Goal: Book appointment/travel/reservation

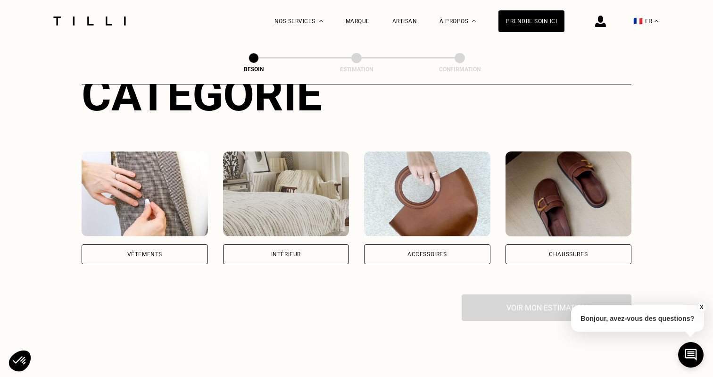
scroll to position [131, 0]
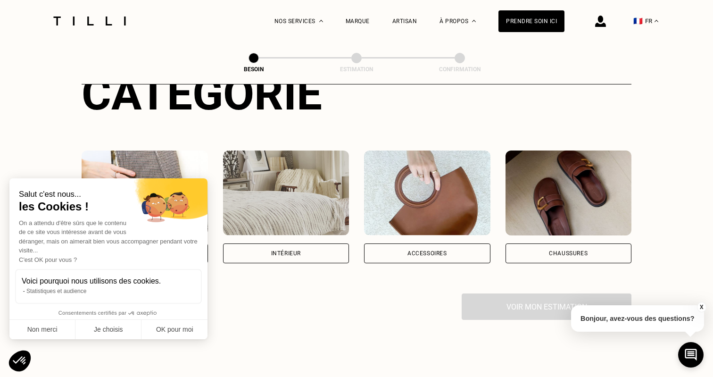
click at [167, 233] on div "Salut c'est nous... les Cookies ! On a attendu d'être sûrs que le contenu de ce…" at bounding box center [108, 258] width 198 height 161
click at [129, 325] on button "Je choisis" at bounding box center [108, 330] width 66 height 20
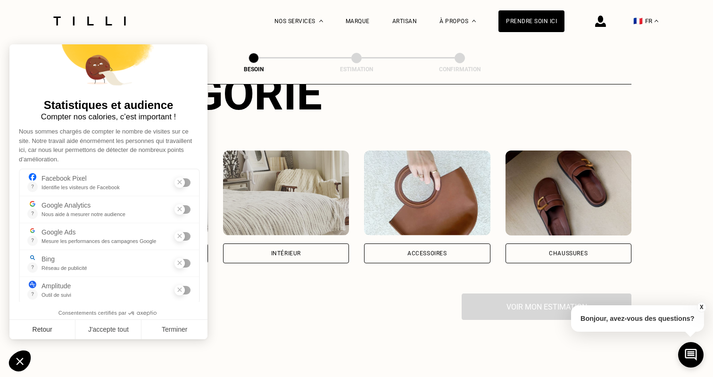
click at [63, 326] on button "Retour" at bounding box center [42, 330] width 66 height 20
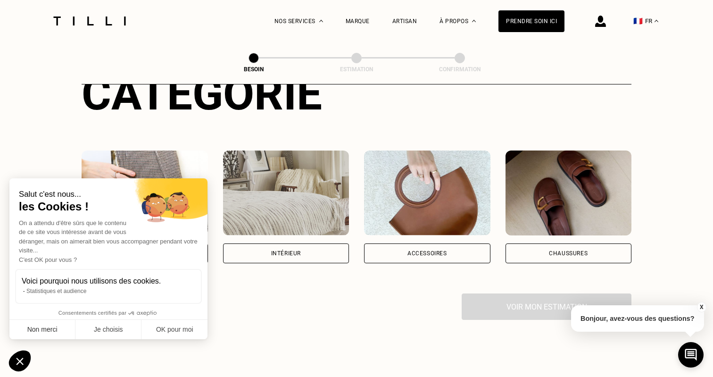
click at [60, 330] on button "Non merci" at bounding box center [42, 330] width 66 height 20
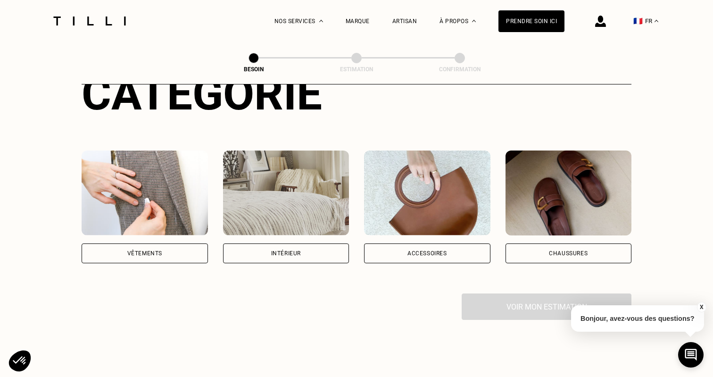
click at [161, 250] on div "Vêtements" at bounding box center [144, 253] width 35 height 6
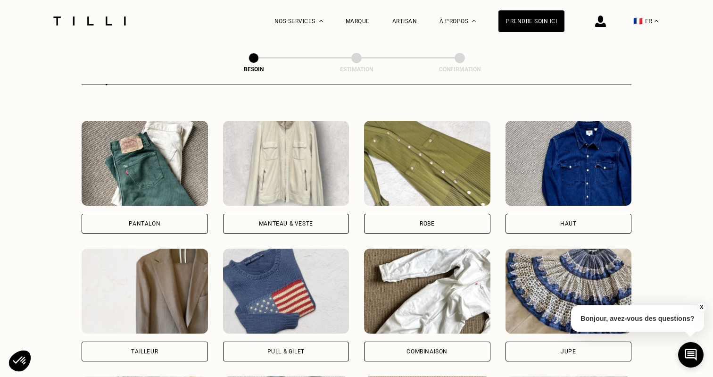
scroll to position [419, 0]
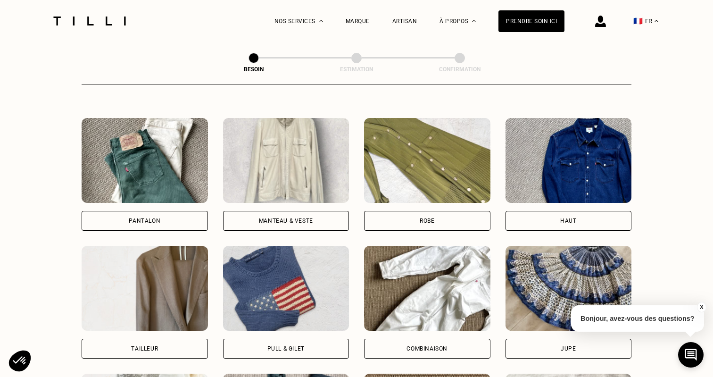
click at [303, 211] on div "Manteau & Veste" at bounding box center [286, 221] width 126 height 20
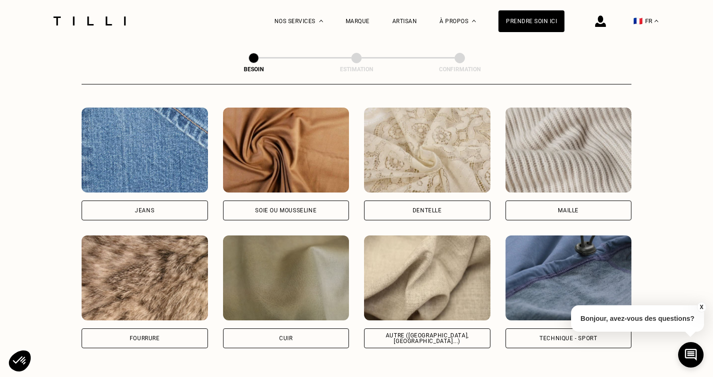
scroll to position [1096, 0]
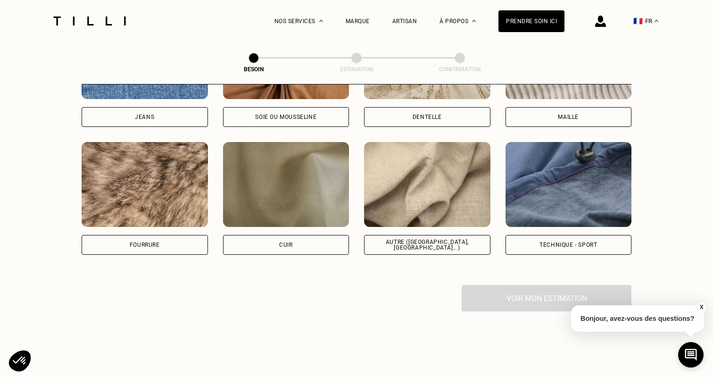
click at [424, 237] on div "Autre ([GEOGRAPHIC_DATA], [GEOGRAPHIC_DATA]...)" at bounding box center [427, 245] width 126 height 20
select select "FR"
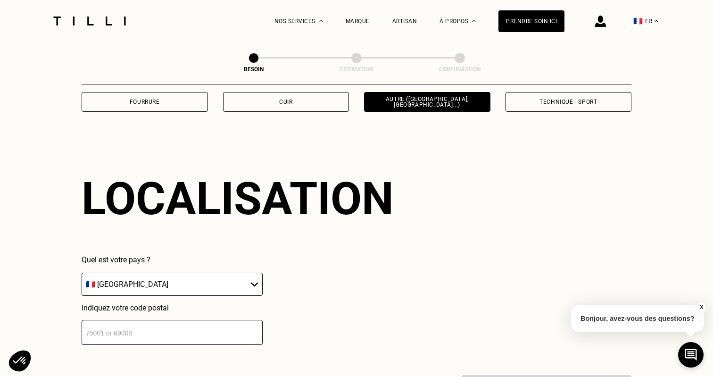
scroll to position [1264, 0]
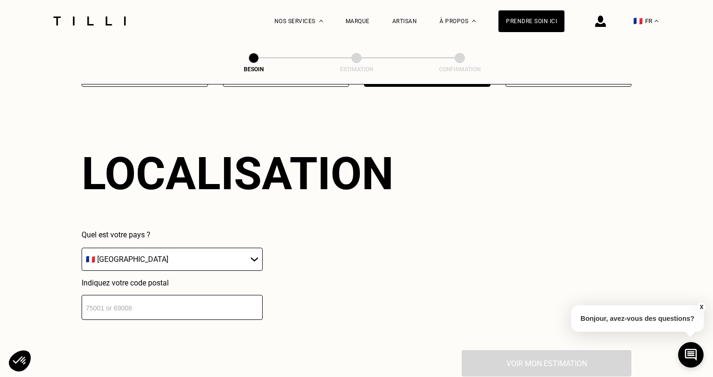
click at [212, 308] on input "number" at bounding box center [172, 307] width 181 height 25
type input "75001"
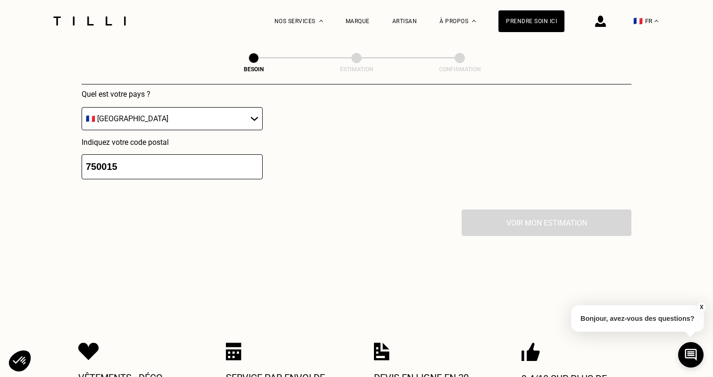
scroll to position [1400, 0]
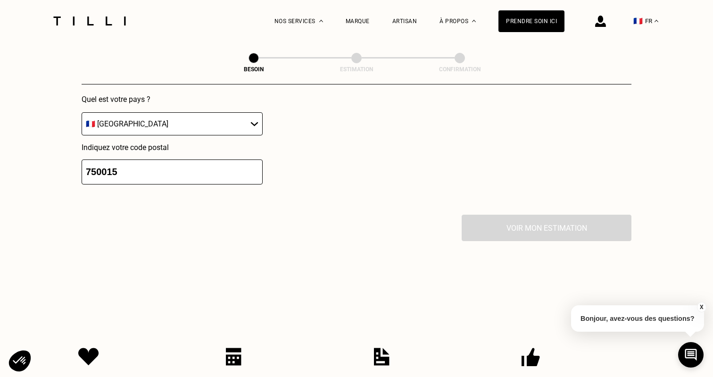
click at [260, 314] on div "Vêtements · Déco · Sacs · Chaussures Service par envoi de colis ou à domicile D…" at bounding box center [356, 374] width 557 height 152
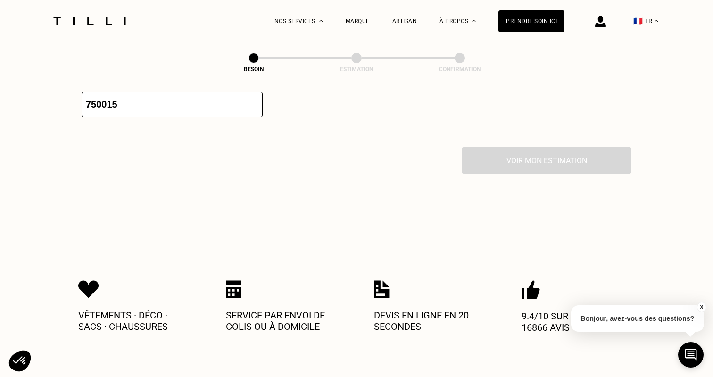
scroll to position [1345, 0]
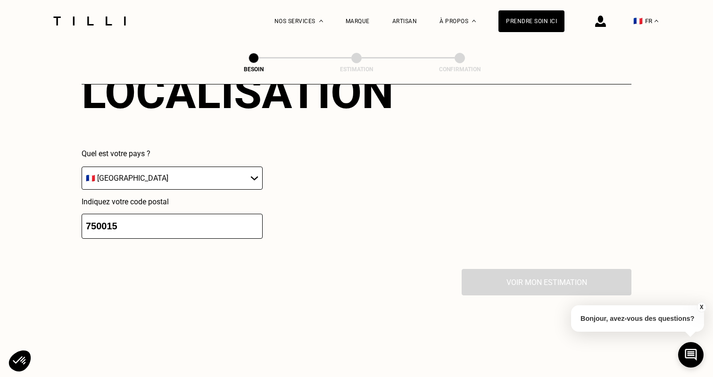
click at [106, 222] on input "750015" at bounding box center [172, 226] width 181 height 25
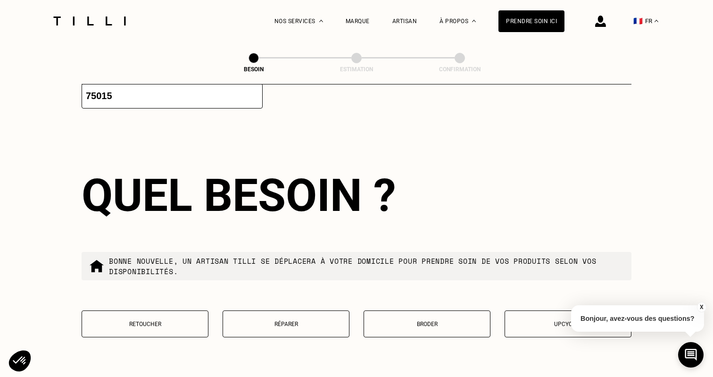
scroll to position [1500, 0]
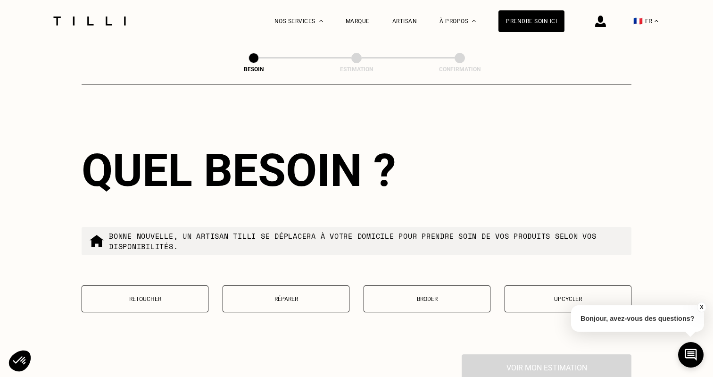
type input "75015"
click at [243, 296] on p "Réparer" at bounding box center [286, 299] width 117 height 7
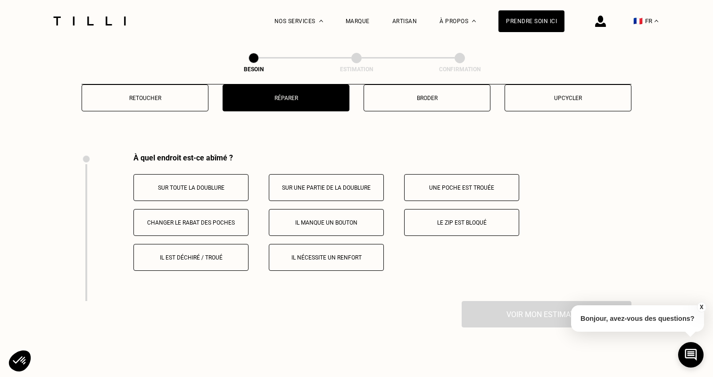
scroll to position [1681, 0]
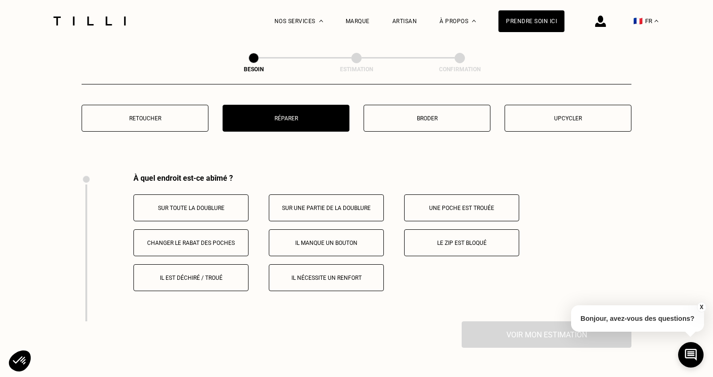
click at [332, 277] on button "Il nécessite un renfort" at bounding box center [326, 277] width 115 height 27
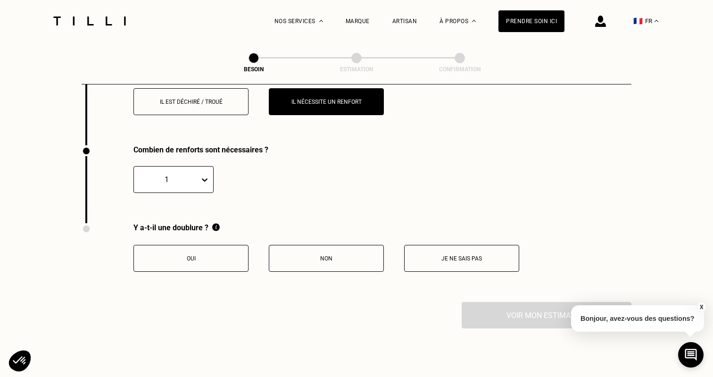
scroll to position [1857, 0]
click at [477, 255] on p "Je ne sais pas" at bounding box center [461, 258] width 105 height 7
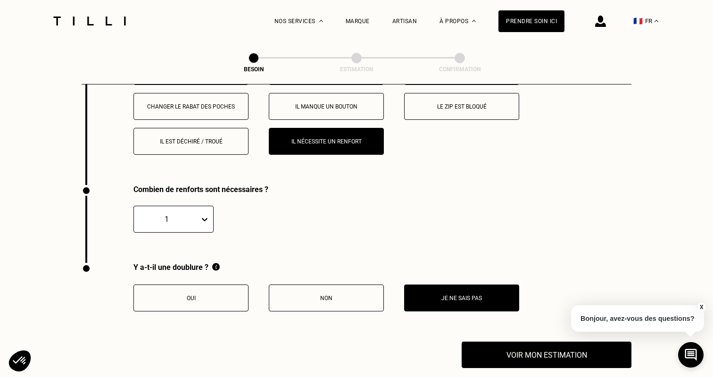
scroll to position [1734, 0]
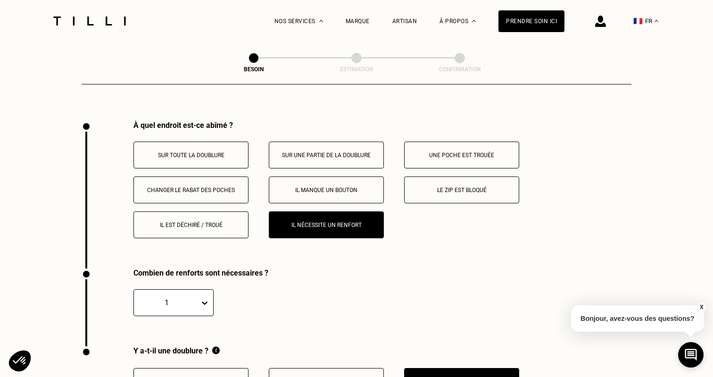
click at [466, 167] on div "Sur toute la doublure Sur une partie de la doublure Une poche est trouée Change…" at bounding box center [382, 190] width 498 height 97
click at [466, 187] on p "Le zip est bloqué" at bounding box center [461, 190] width 105 height 7
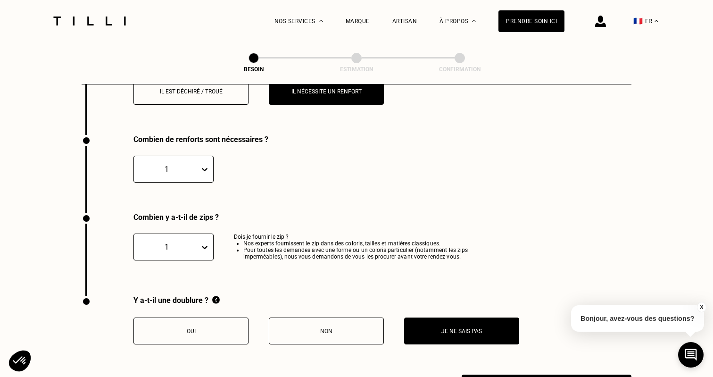
scroll to position [1889, 0]
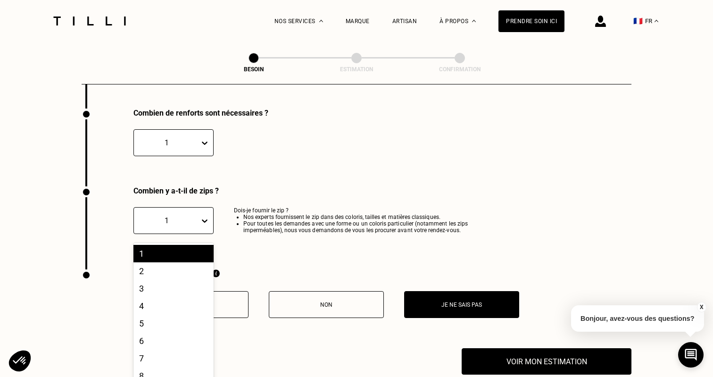
click at [200, 212] on div at bounding box center [206, 220] width 13 height 17
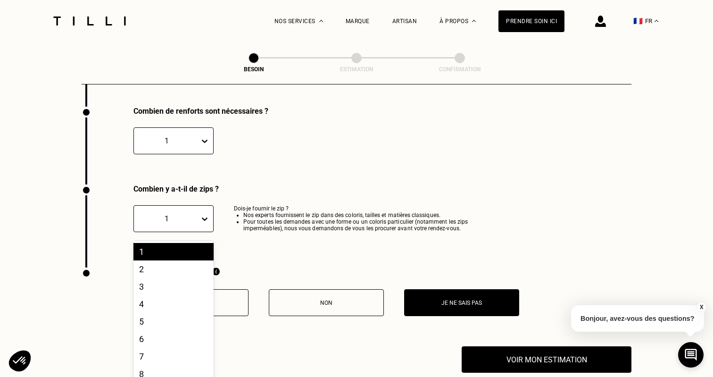
scroll to position [1870, 0]
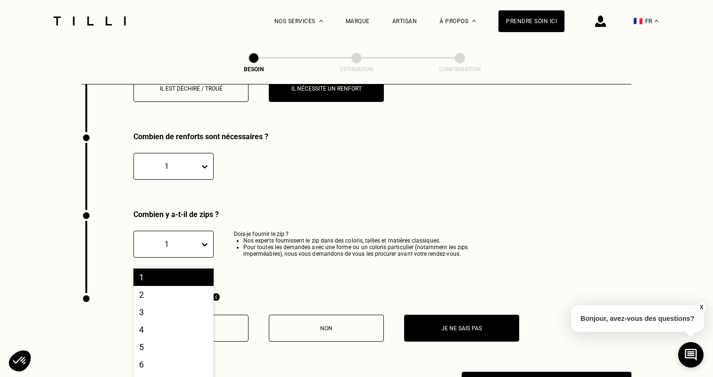
click at [200, 162] on icon at bounding box center [204, 166] width 9 height 9
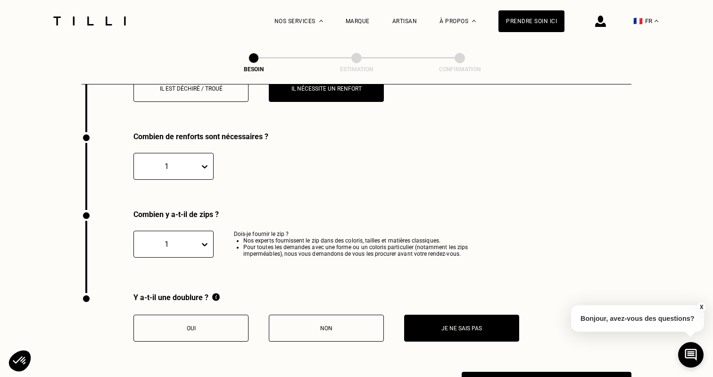
click at [233, 163] on div "1" at bounding box center [316, 166] width 367 height 27
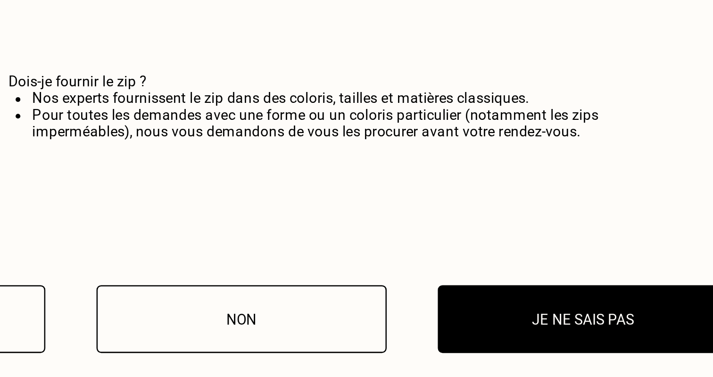
click at [243, 270] on li "Pour toutes les demandes avec une forme ou un coloris particulier (notamment le…" at bounding box center [371, 276] width 257 height 13
drag, startPoint x: 35, startPoint y: 47, endPoint x: 223, endPoint y: 38, distance: 188.4
click at [243, 270] on li "Pour toutes les demandes avec une forme ou un coloris particulier (notamment le…" at bounding box center [371, 276] width 257 height 13
copy li "zips"
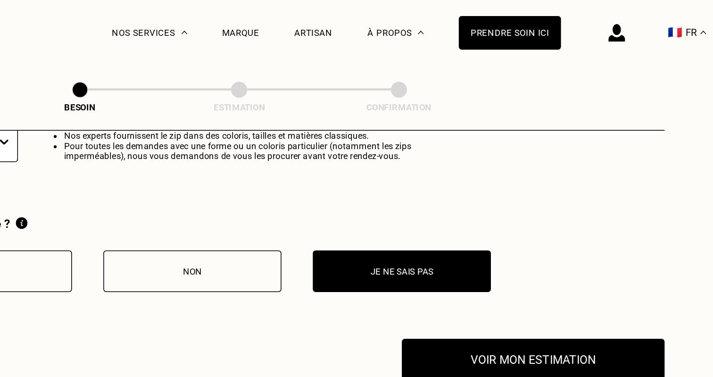
click at [329, 94] on div "Combien y a-t-il de zips ? 1 Dois-je fournir le zip ? Nos experts fournissent l…" at bounding box center [357, 98] width 550 height 83
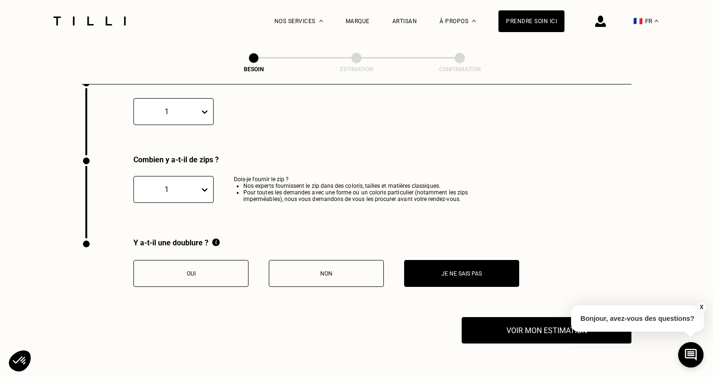
click at [468, 270] on p "Je ne sais pas" at bounding box center [461, 273] width 105 height 7
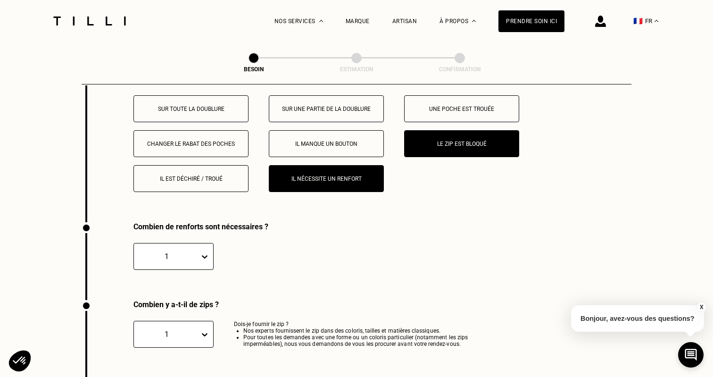
scroll to position [1845, 0]
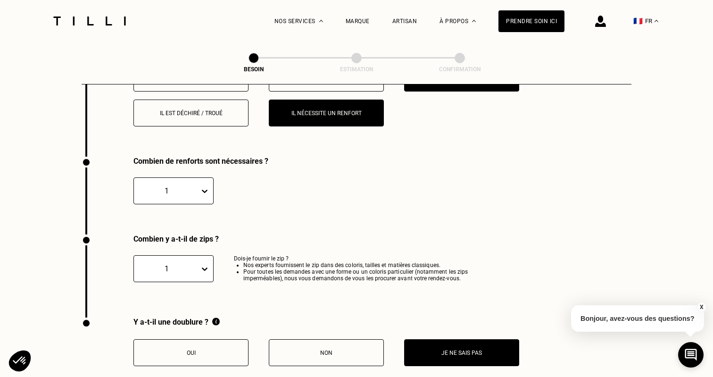
click at [183, 262] on div "1" at bounding box center [173, 271] width 80 height 32
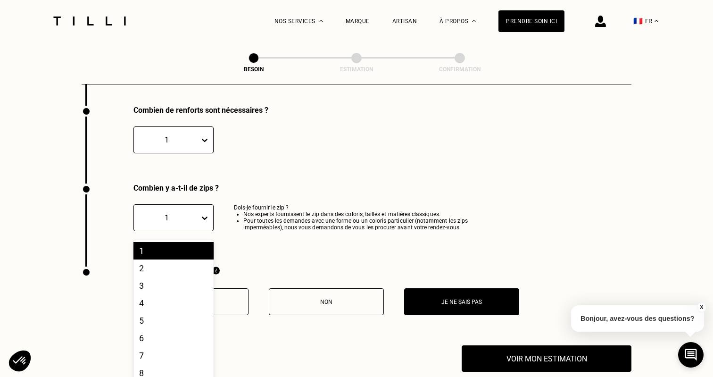
scroll to position [1897, 0]
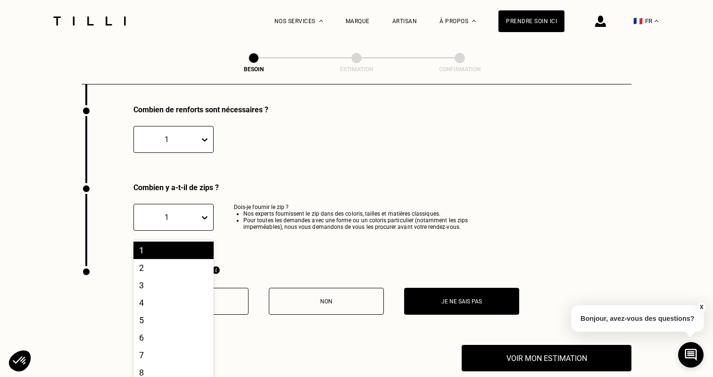
click at [365, 223] on p "Dois-je fournir le zip ? Nos experts fournissent le zip dans des coloris, taill…" at bounding box center [367, 220] width 267 height 32
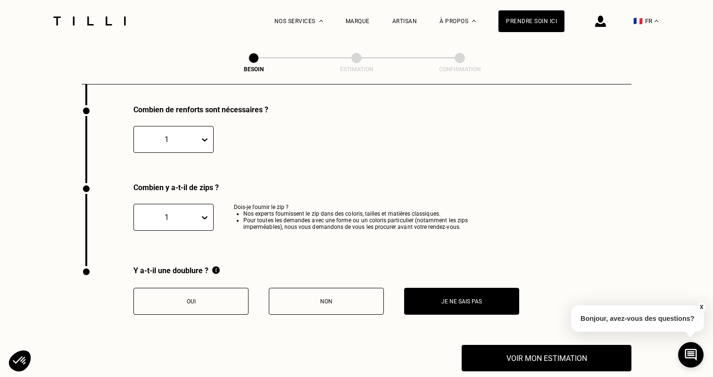
click at [458, 297] on button "Je ne sais pas" at bounding box center [461, 301] width 115 height 27
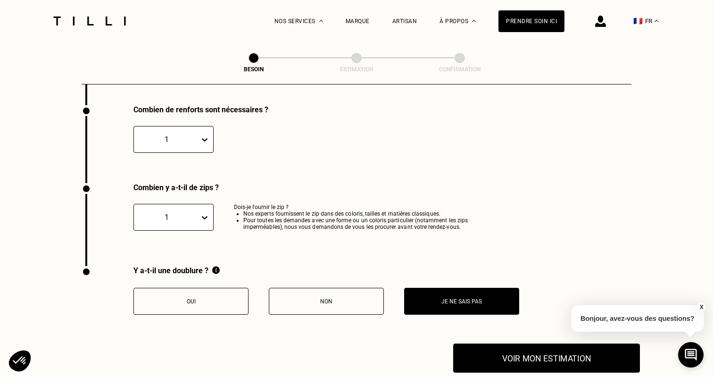
click at [491, 343] on button "Voir mon estimation" at bounding box center [546, 357] width 187 height 29
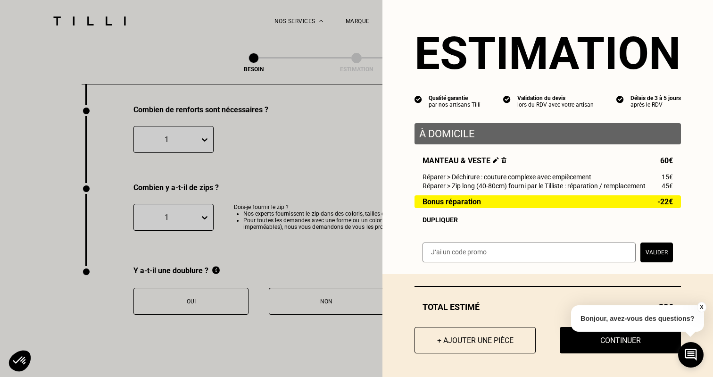
scroll to position [3, 0]
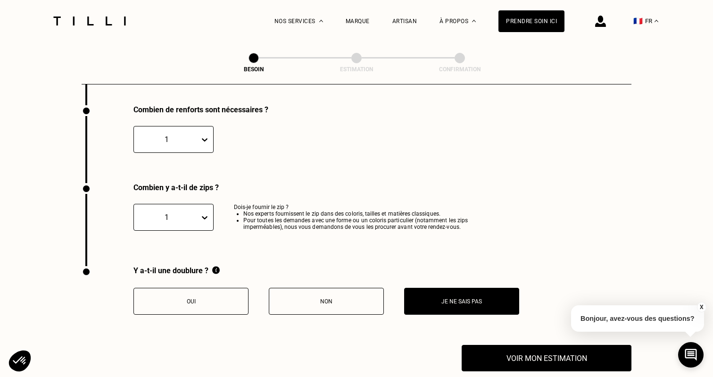
click at [703, 307] on button "X" at bounding box center [701, 307] width 9 height 10
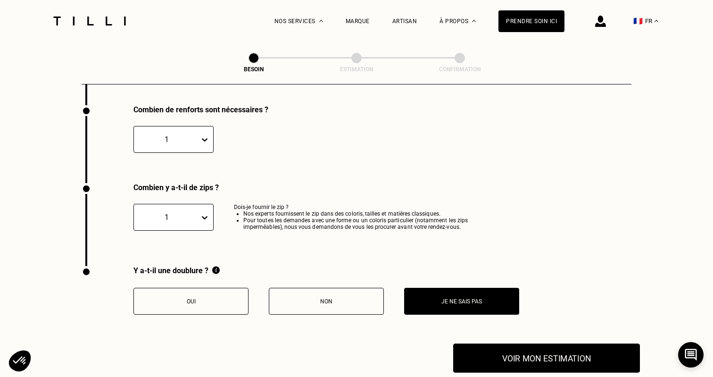
click at [608, 346] on button "Voir mon estimation" at bounding box center [546, 357] width 187 height 29
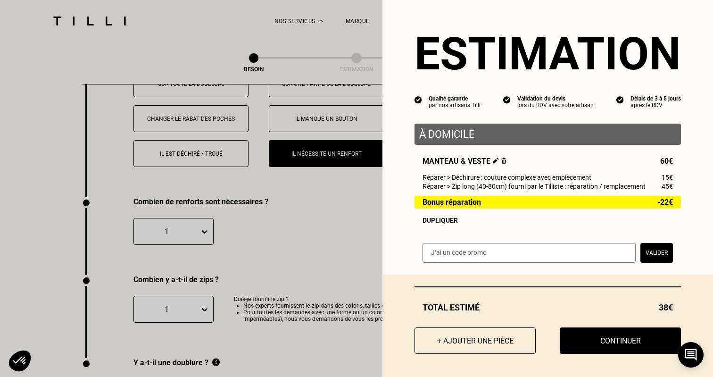
scroll to position [1805, 0]
click at [537, 108] on div "Estimation Qualité garantie par nos artisans Tilli Validation du devis lors du …" at bounding box center [548, 135] width 331 height 277
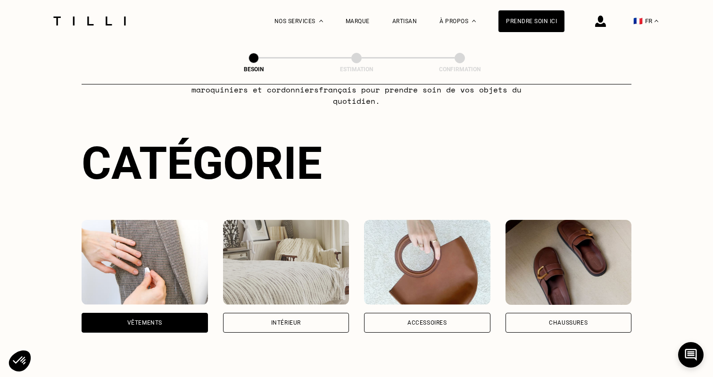
scroll to position [-11, 0]
